Goal: Task Accomplishment & Management: Manage account settings

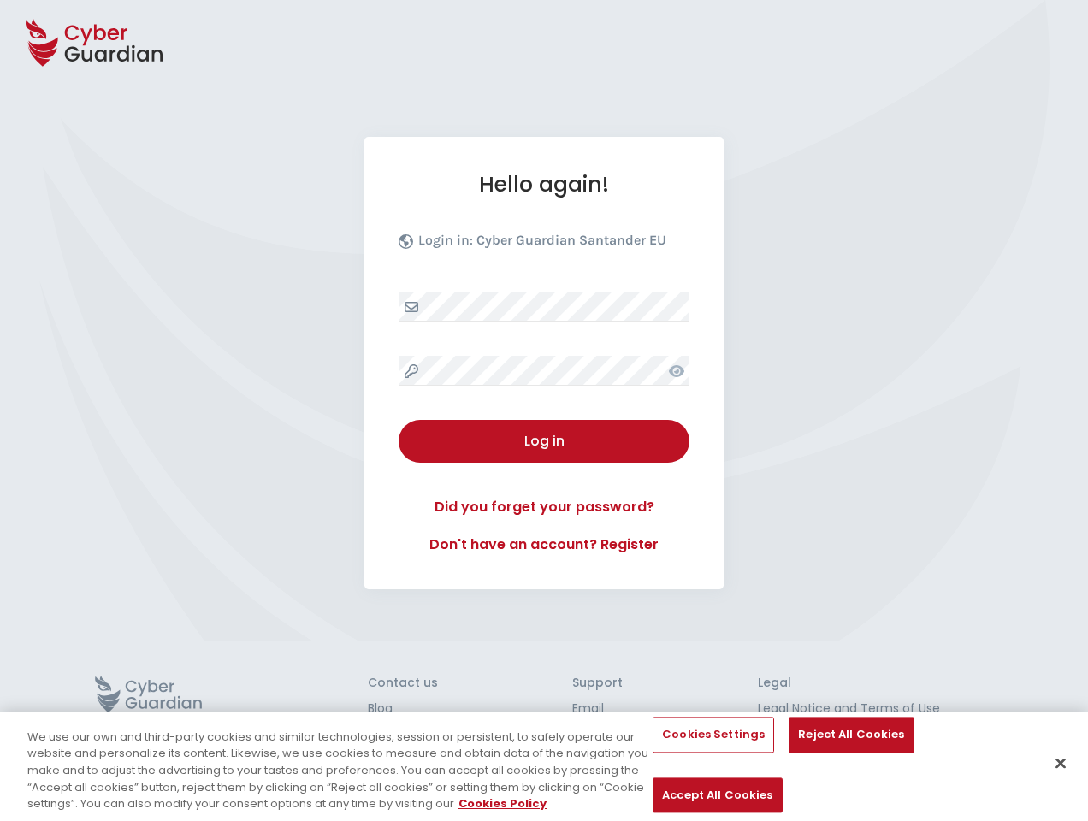
select select "English"
click at [544, 411] on div "Hello again! Login in: Cyber Guardian Santander EU Log in Did you forget your p…" at bounding box center [543, 363] width 359 height 452
click at [94, 43] on icon at bounding box center [94, 43] width 137 height 60
click at [677, 370] on icon at bounding box center [676, 371] width 15 height 12
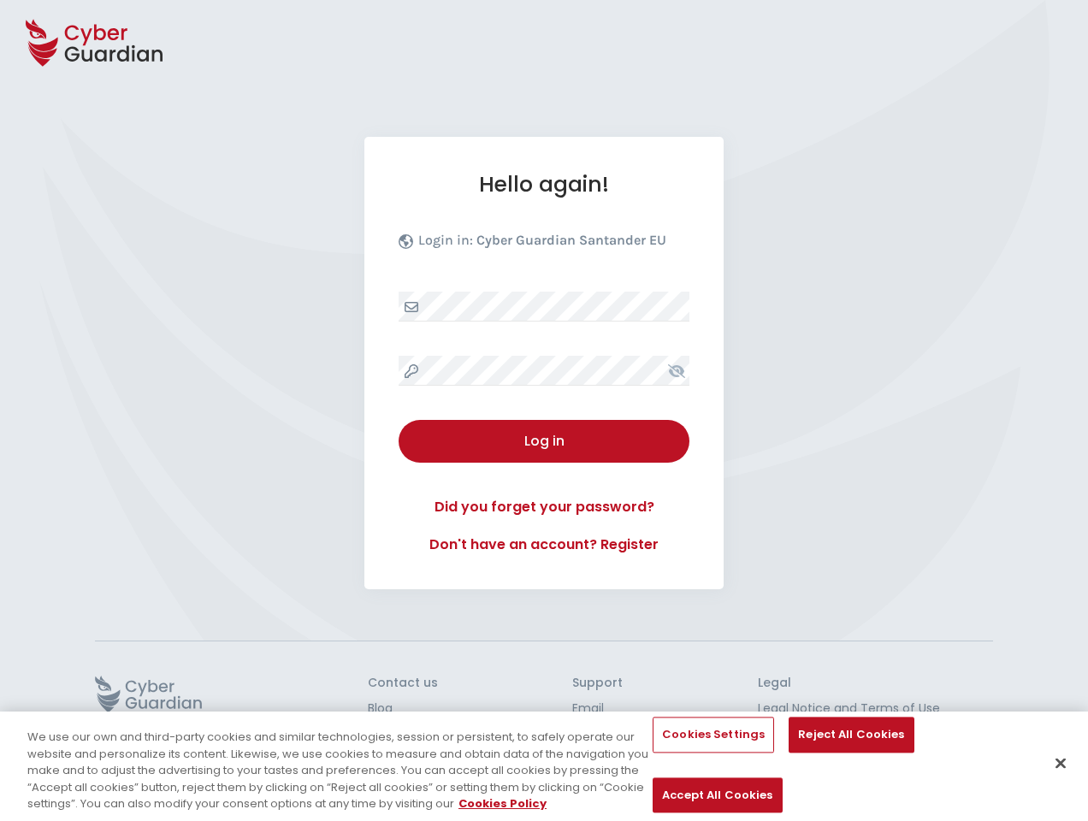
click at [544, 441] on div "Log in" at bounding box center [543, 441] width 265 height 21
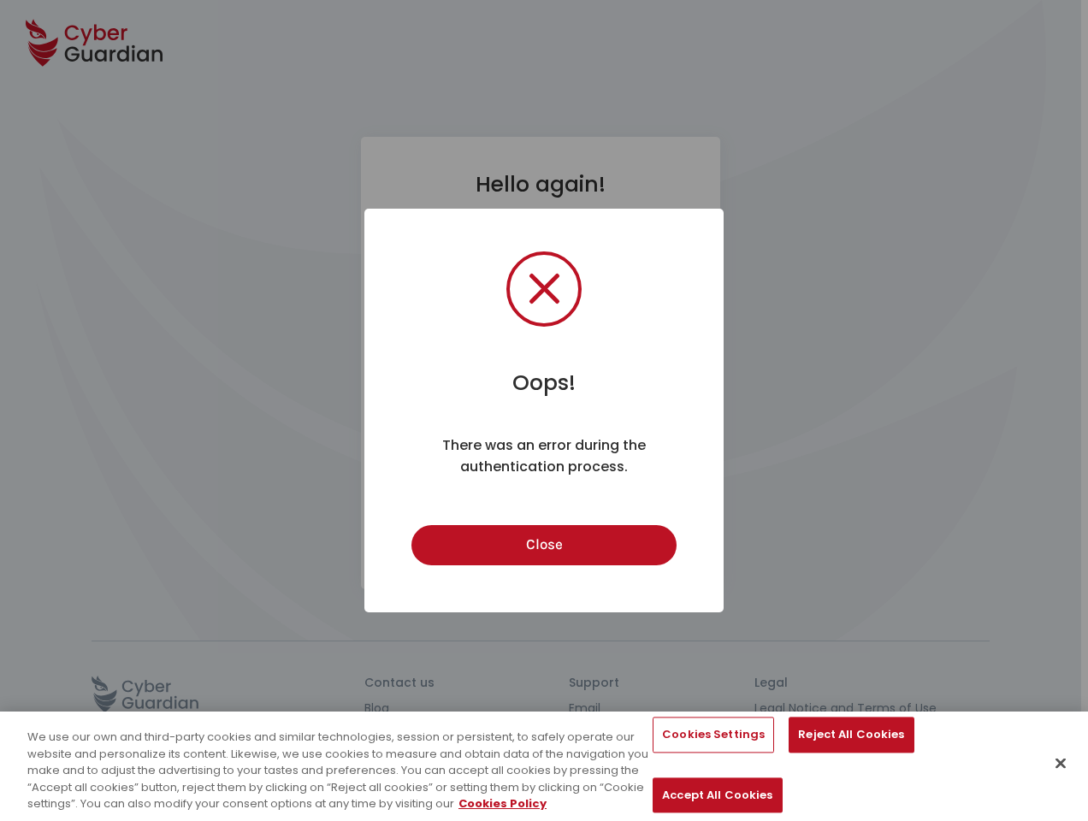
click at [148, 694] on div "Oops! × There was an error during the authentication process. Close Cancel" at bounding box center [544, 410] width 1088 height 821
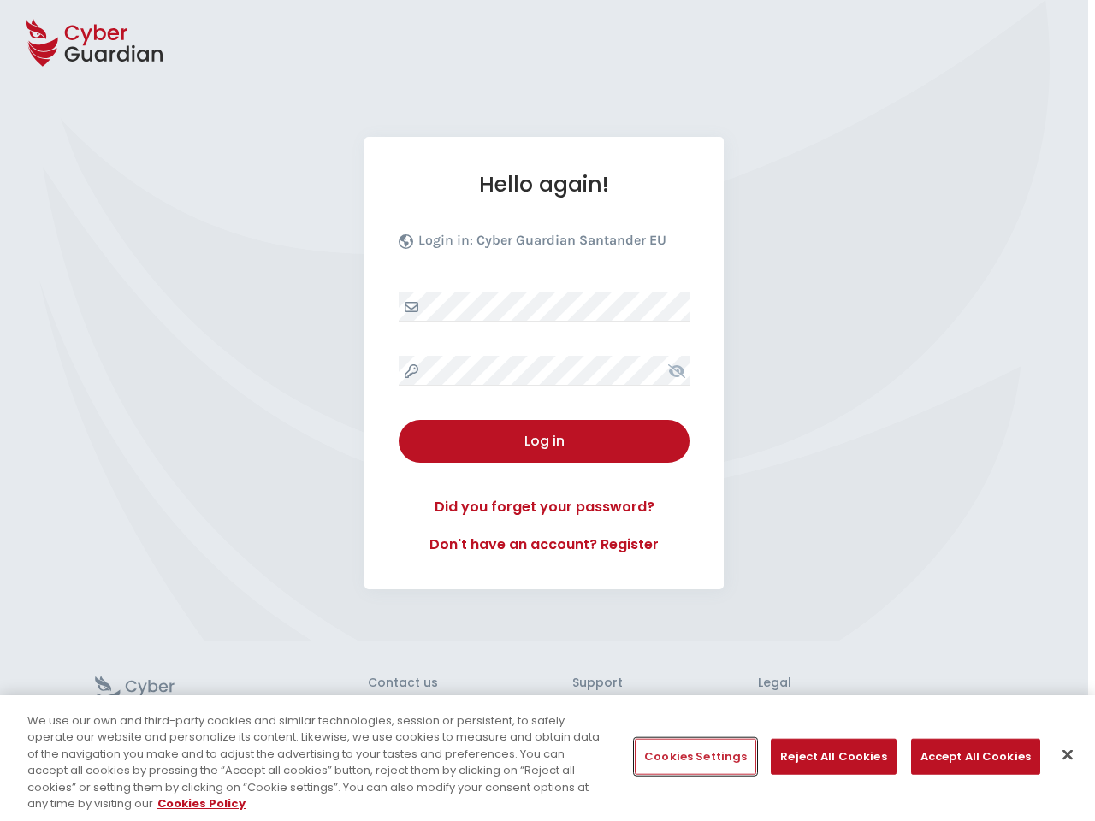
click at [695, 757] on button "Cookies Settings" at bounding box center [695, 757] width 121 height 36
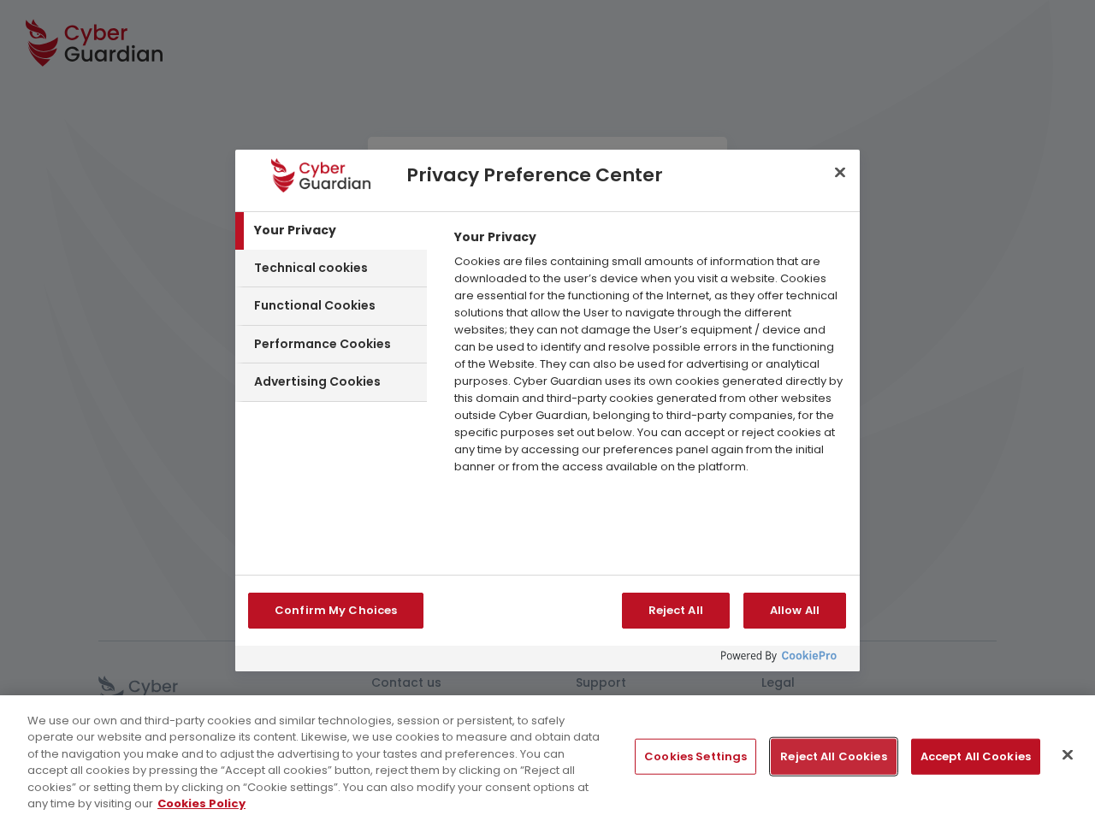
click at [826, 757] on button "Reject All Cookies" at bounding box center [833, 757] width 125 height 36
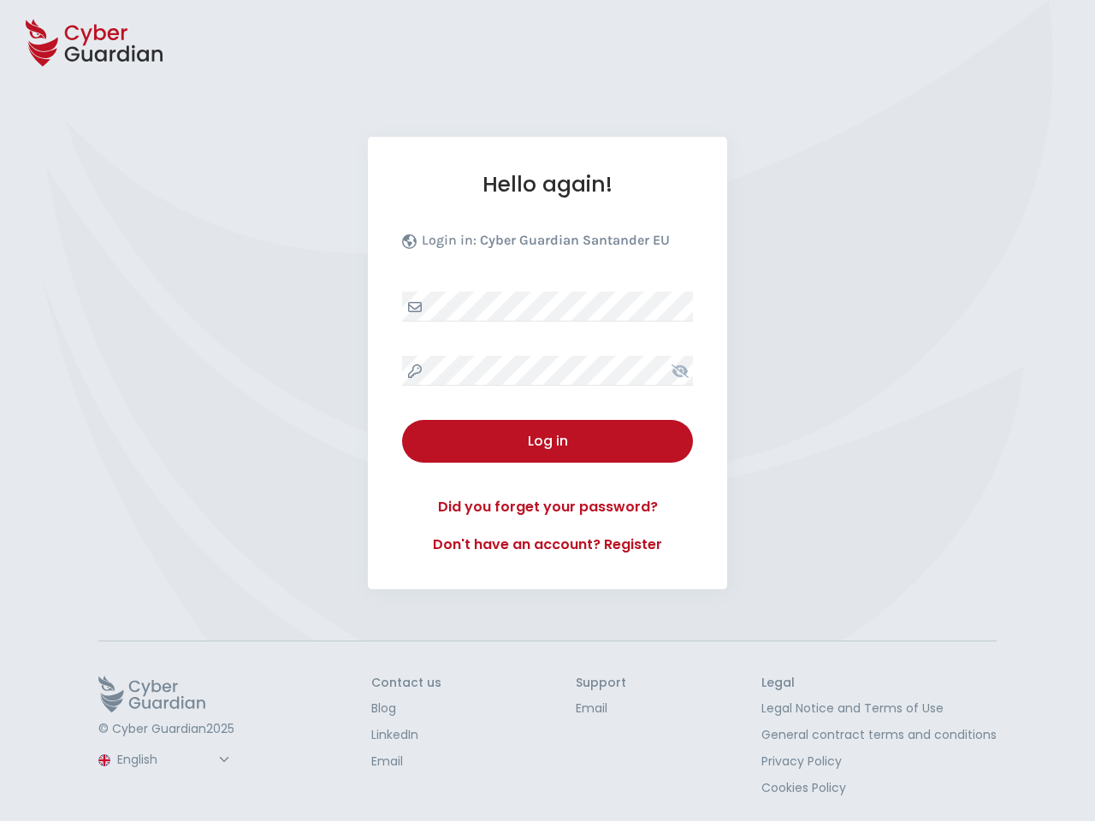
click at [964, 757] on button "Accept All Cookies" at bounding box center [975, 757] width 129 height 36
click at [1061, 755] on button "Close" at bounding box center [1061, 764] width 38 height 38
